Goal: Task Accomplishment & Management: Use online tool/utility

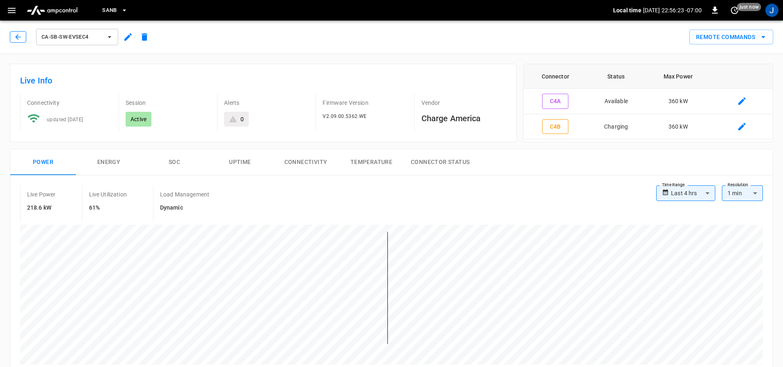
click at [15, 39] on icon "button" at bounding box center [18, 37] width 8 height 8
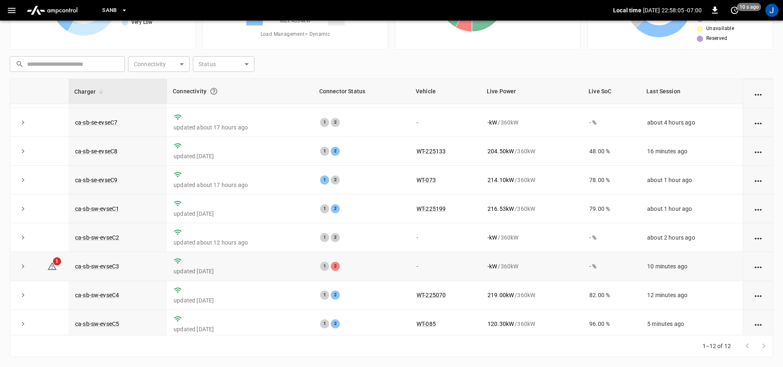
scroll to position [119, 0]
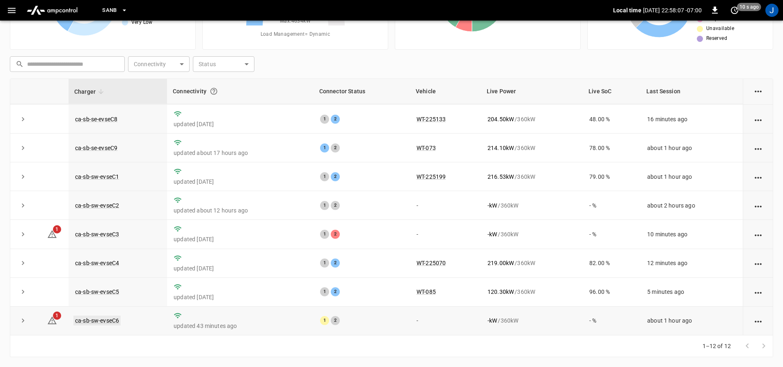
click at [91, 321] on link "ca-sb-sw-evseC6" at bounding box center [96, 320] width 47 height 10
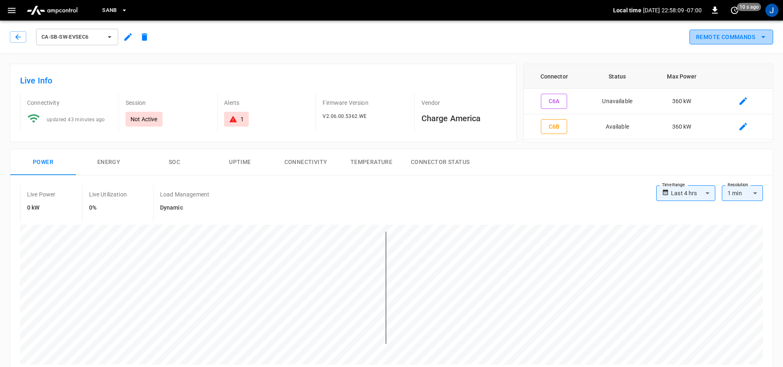
click at [737, 36] on button "Remote Commands" at bounding box center [732, 37] width 84 height 15
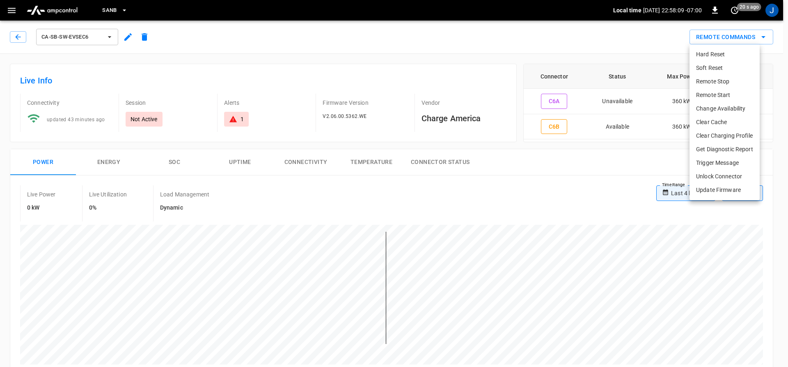
click at [698, 55] on li "Hard Reset" at bounding box center [725, 55] width 70 height 14
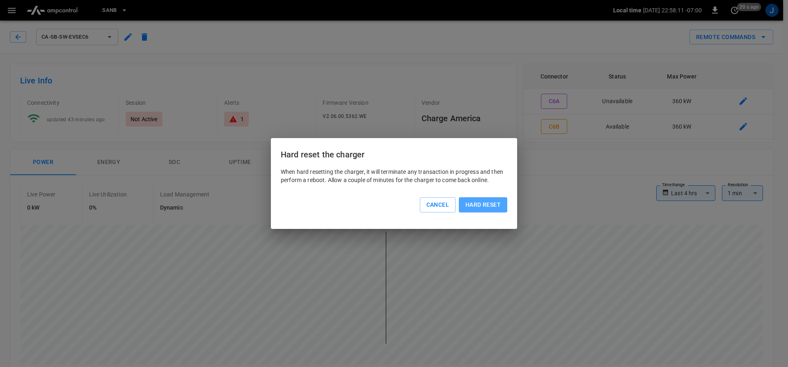
click at [469, 204] on button "Hard reset" at bounding box center [483, 204] width 48 height 15
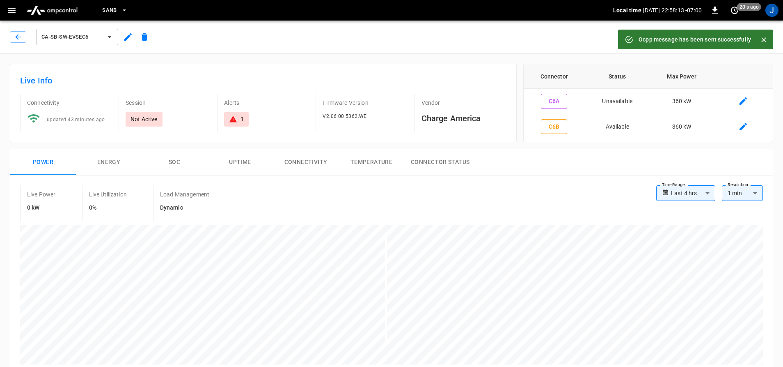
click at [9, 36] on div "ca-sb-sw-evseC6" at bounding box center [80, 35] width 146 height 23
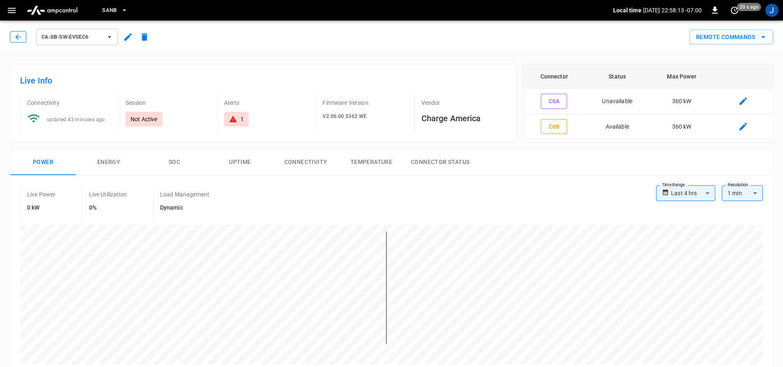
click at [16, 37] on icon "button" at bounding box center [18, 37] width 8 height 8
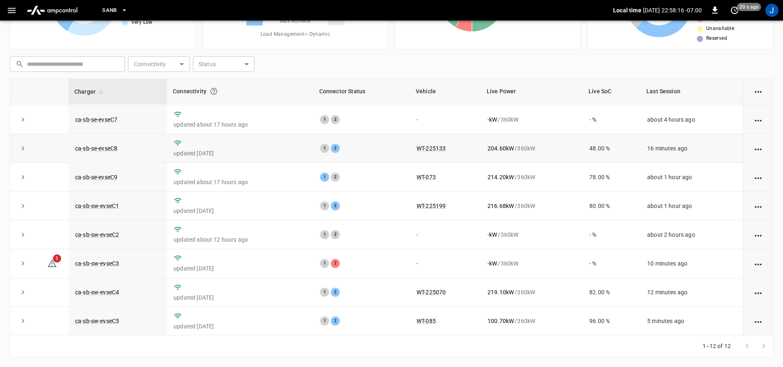
scroll to position [119, 0]
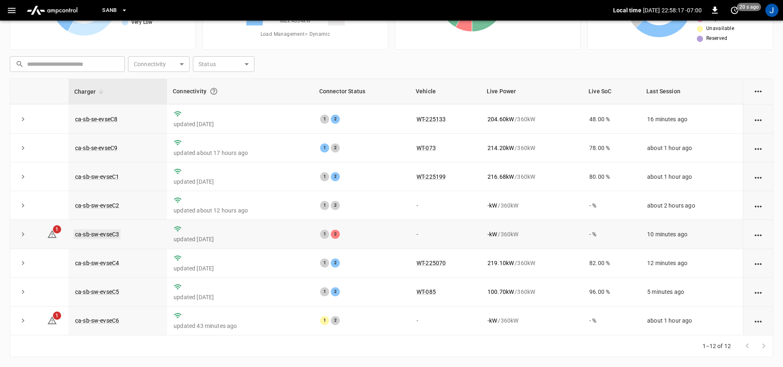
click at [114, 234] on link "ca-sb-sw-evseC3" at bounding box center [96, 234] width 47 height 10
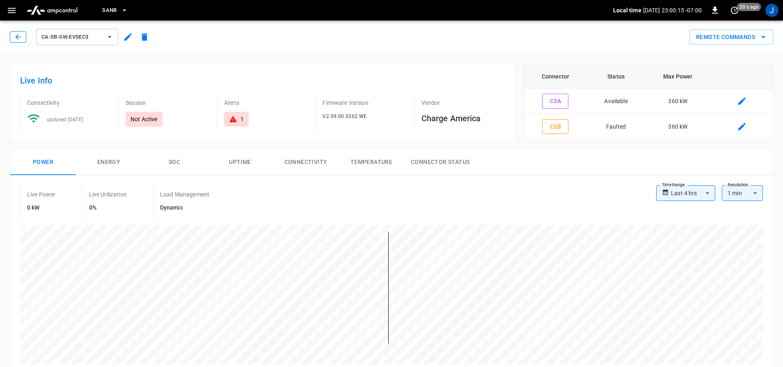
click at [14, 39] on button "button" at bounding box center [18, 36] width 16 height 11
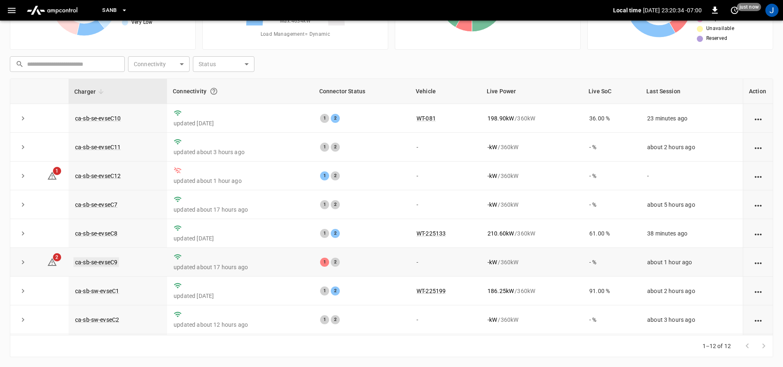
click at [102, 266] on link "ca-sb-se-evseC9" at bounding box center [96, 262] width 46 height 10
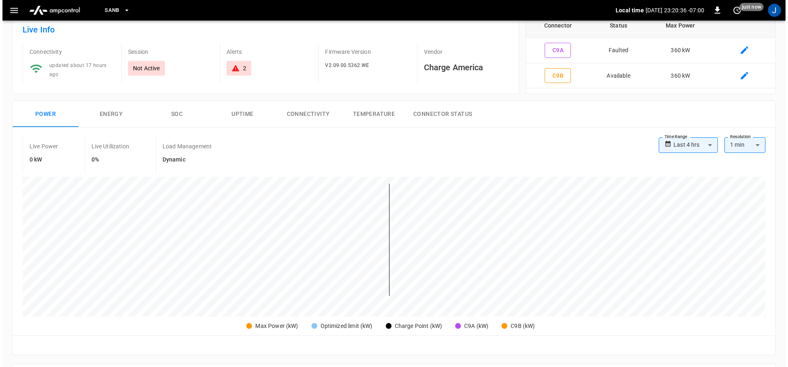
scroll to position [205, 0]
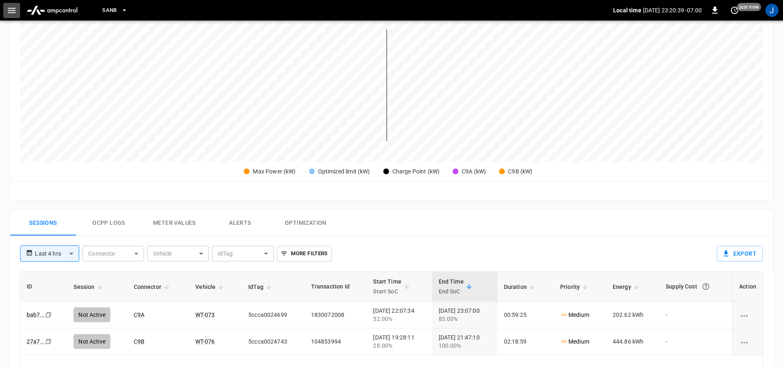
click at [7, 10] on icon "button" at bounding box center [12, 10] width 10 height 10
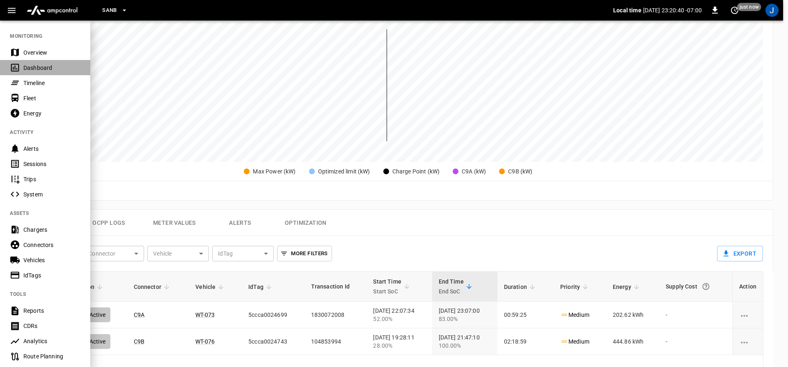
click at [20, 64] on icon at bounding box center [15, 67] width 10 height 10
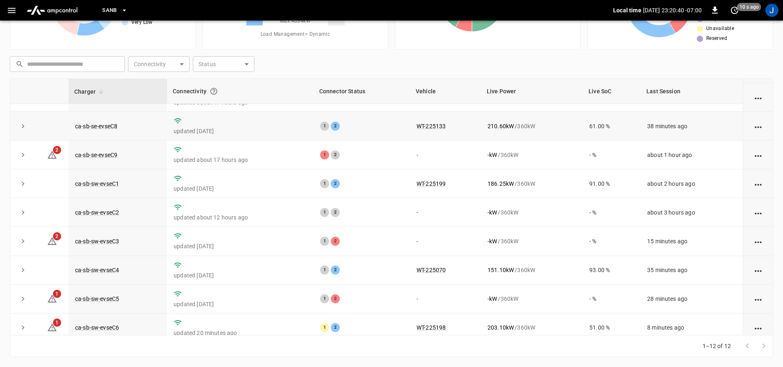
scroll to position [119, 0]
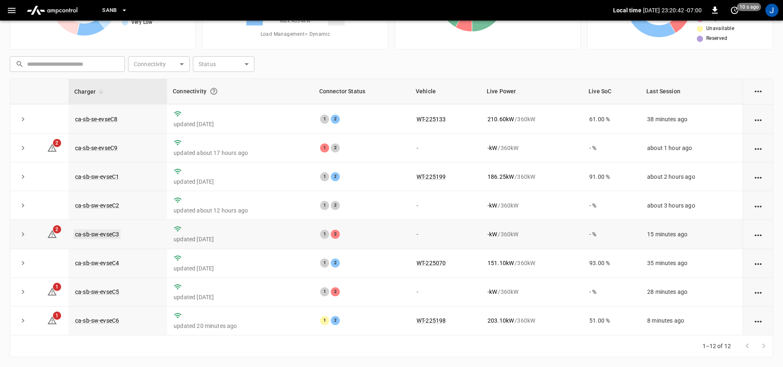
click at [92, 230] on link "ca-sb-sw-evseC3" at bounding box center [96, 234] width 47 height 10
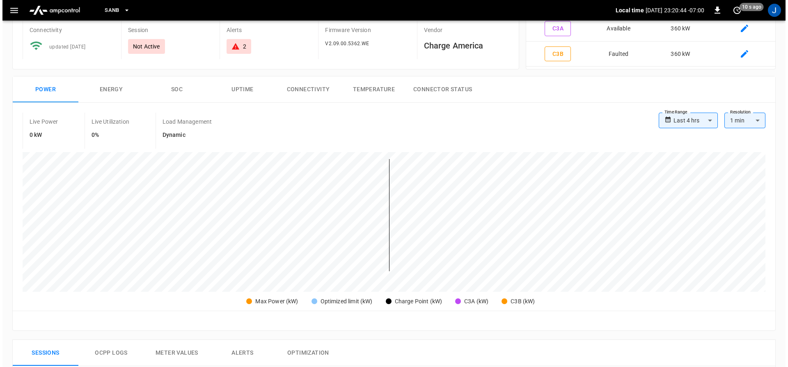
scroll to position [123, 0]
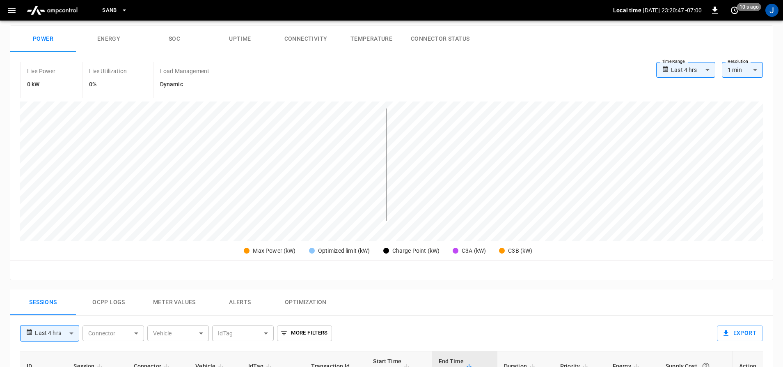
click at [16, 12] on icon "button" at bounding box center [12, 10] width 10 height 10
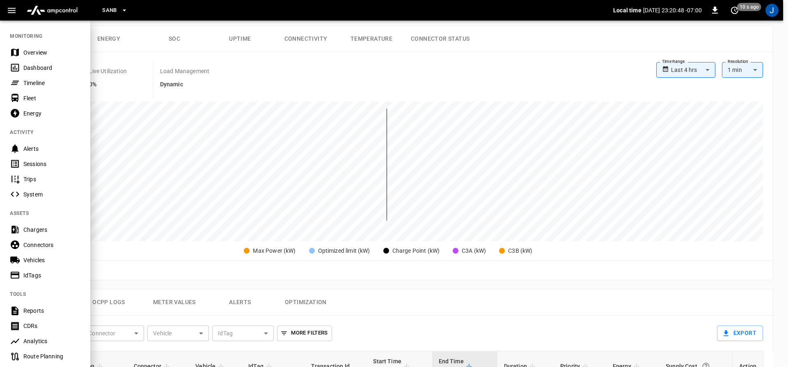
click at [23, 67] on div "Dashboard" at bounding box center [45, 67] width 90 height 15
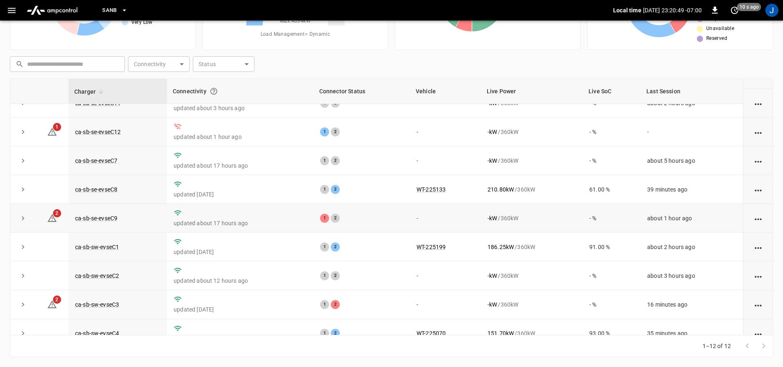
scroll to position [119, 0]
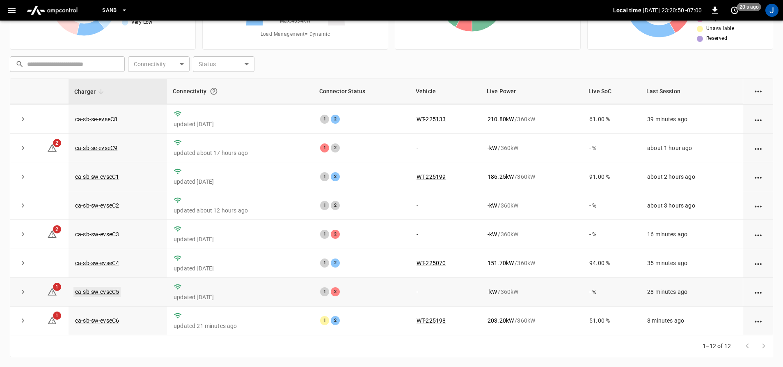
click at [97, 292] on link "ca-sb-sw-evseC5" at bounding box center [96, 292] width 47 height 10
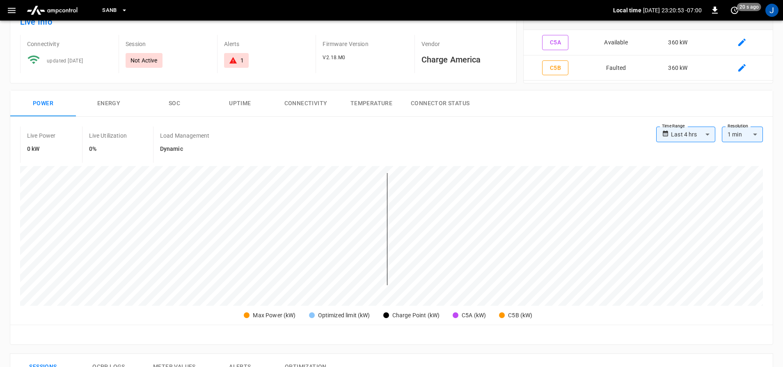
scroll to position [205, 0]
